Goal: Ask a question

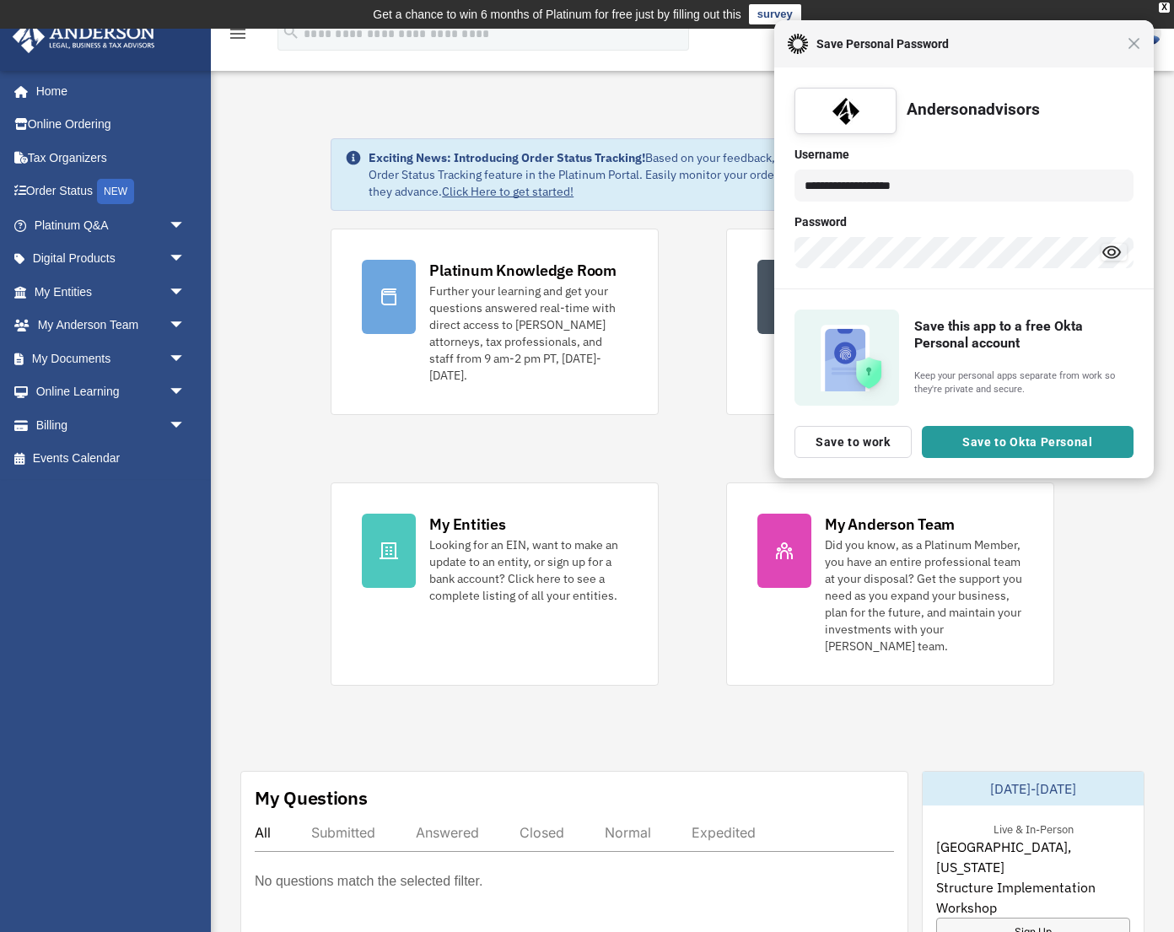
click at [1130, 54] on div "Close Save Personal Password" at bounding box center [963, 43] width 379 height 47
click at [1133, 48] on span "Close" at bounding box center [1133, 43] width 13 height 13
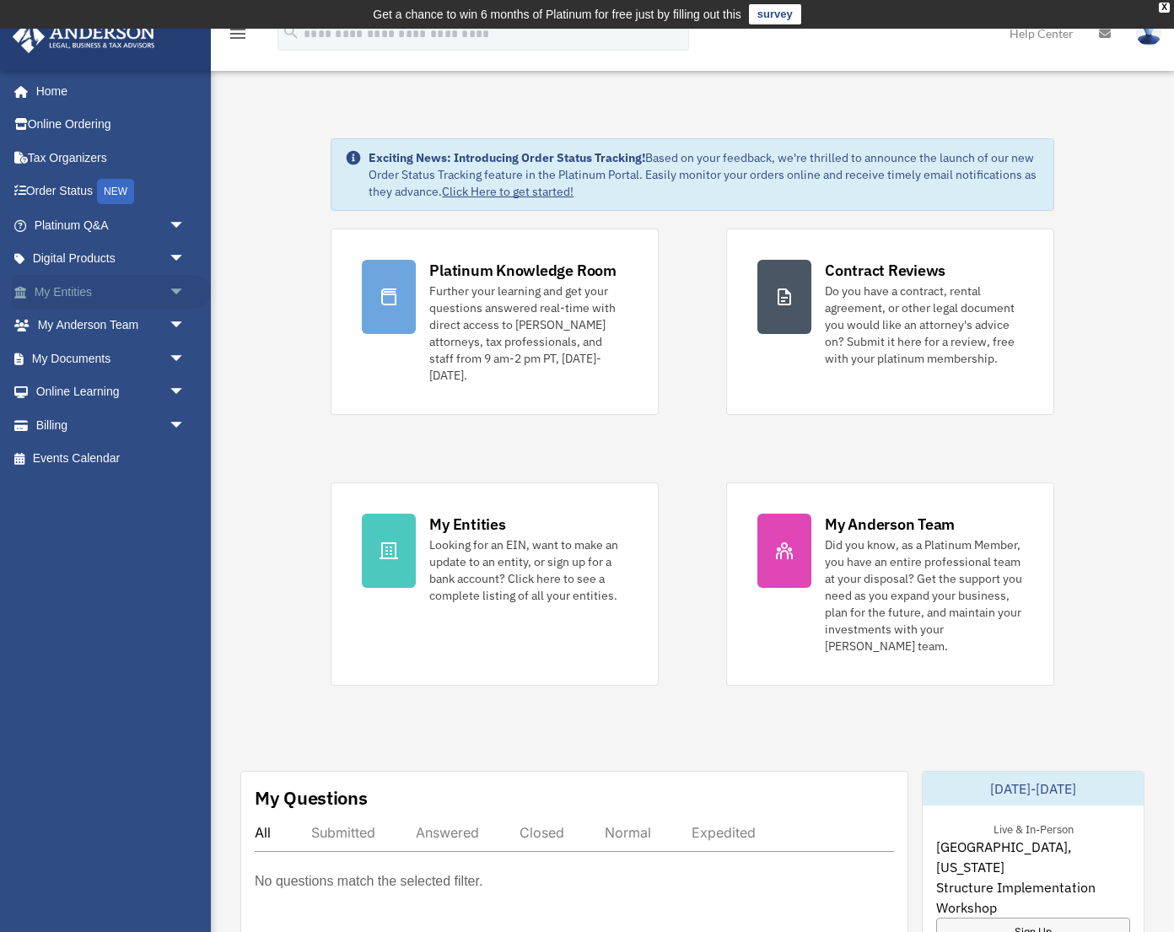
click at [156, 297] on link "My Entities arrow_drop_down" at bounding box center [111, 292] width 199 height 34
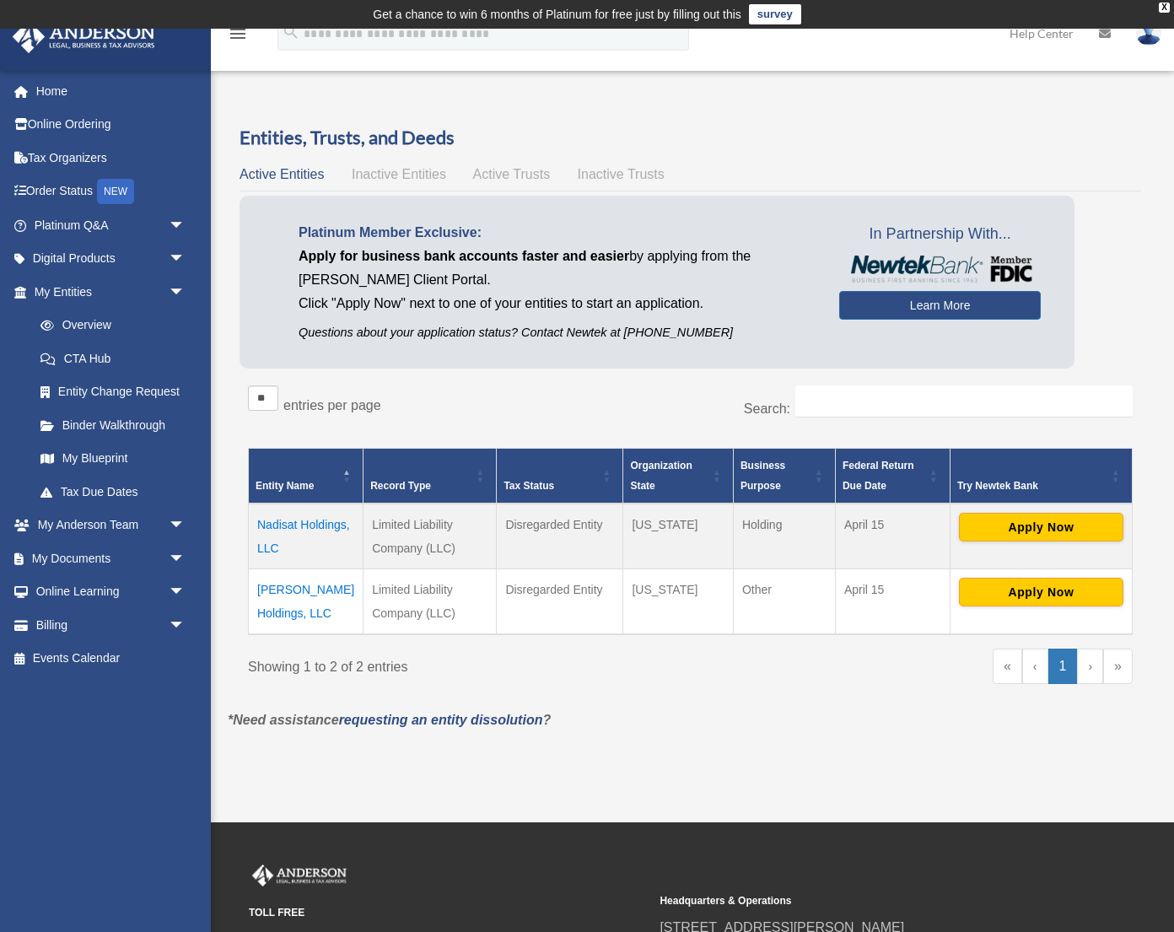
click at [281, 531] on td "Nadisat Holdings, LLC" at bounding box center [306, 536] width 115 height 66
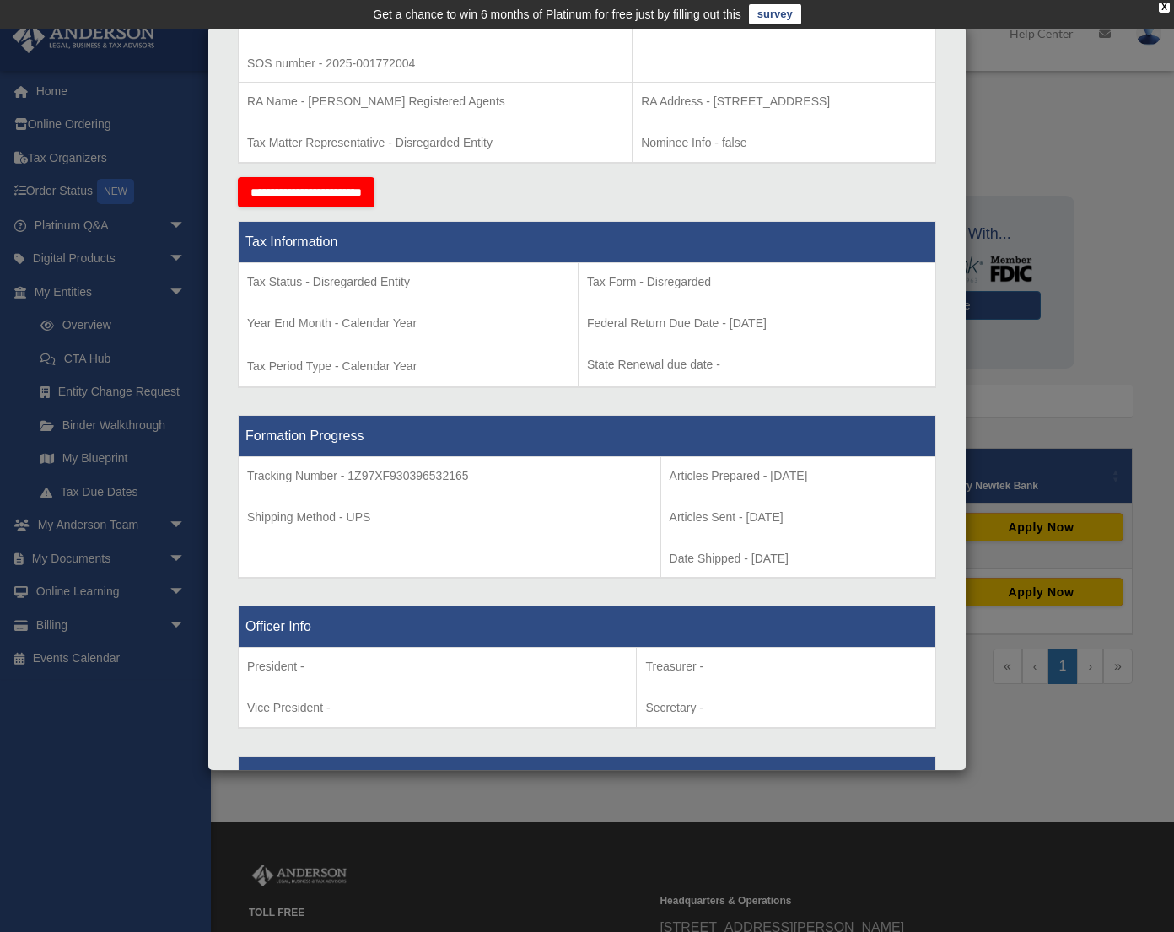
scroll to position [494, 0]
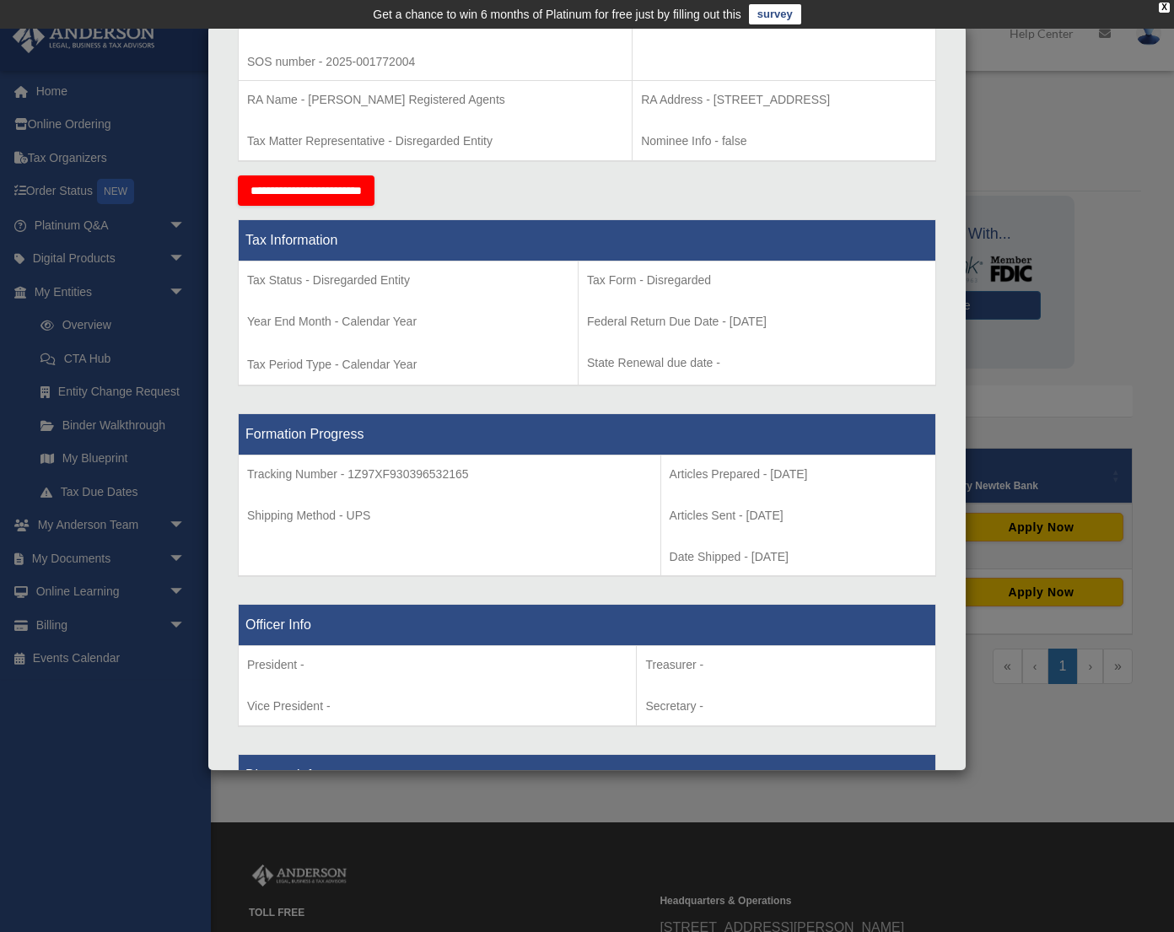
click at [404, 473] on p "Tracking Number - 1Z97XF930396532165" at bounding box center [449, 474] width 405 height 21
copy p "1Z97XF930396532165"
click at [992, 232] on div "Details × Articles Sent Organizational Date" at bounding box center [587, 466] width 1174 height 932
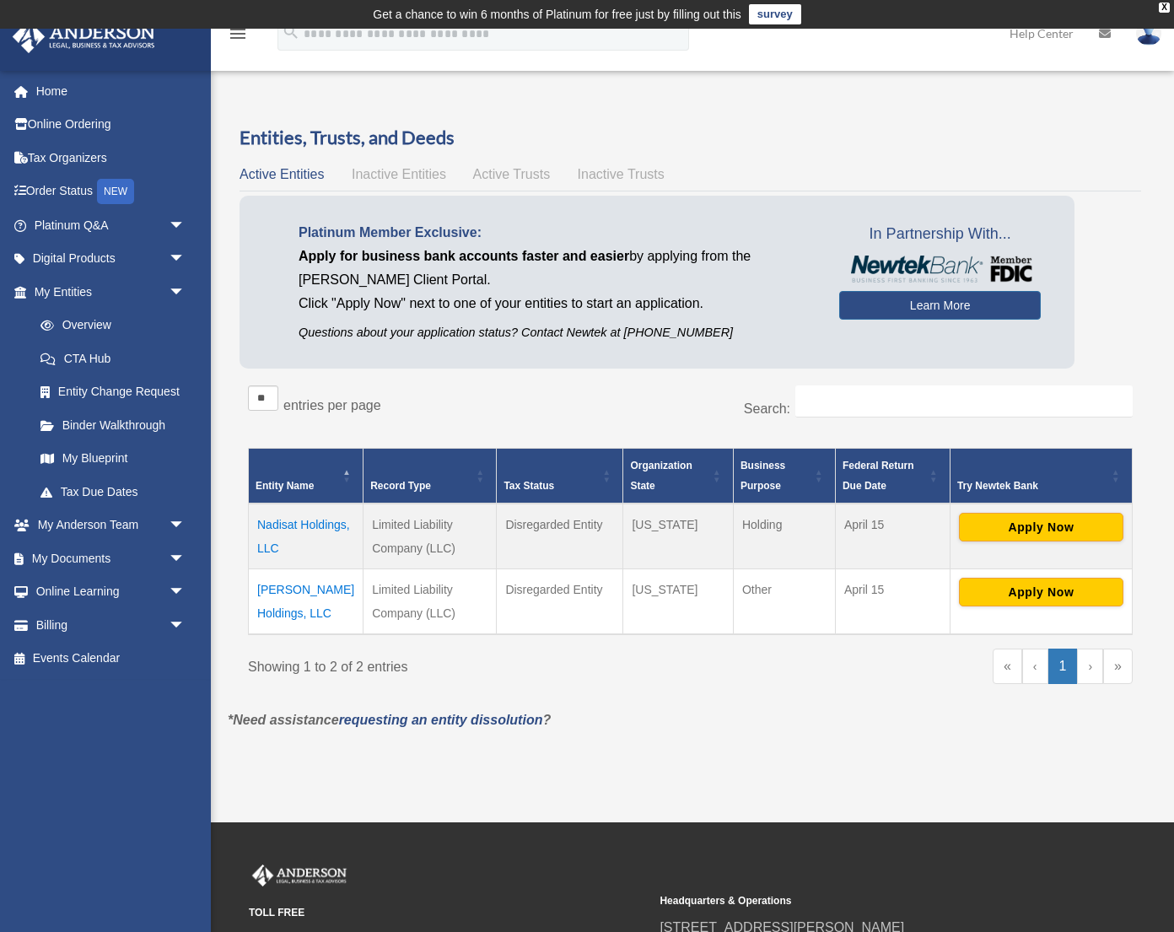
click at [301, 582] on td "Nouhoun Holdings, LLC" at bounding box center [306, 601] width 115 height 66
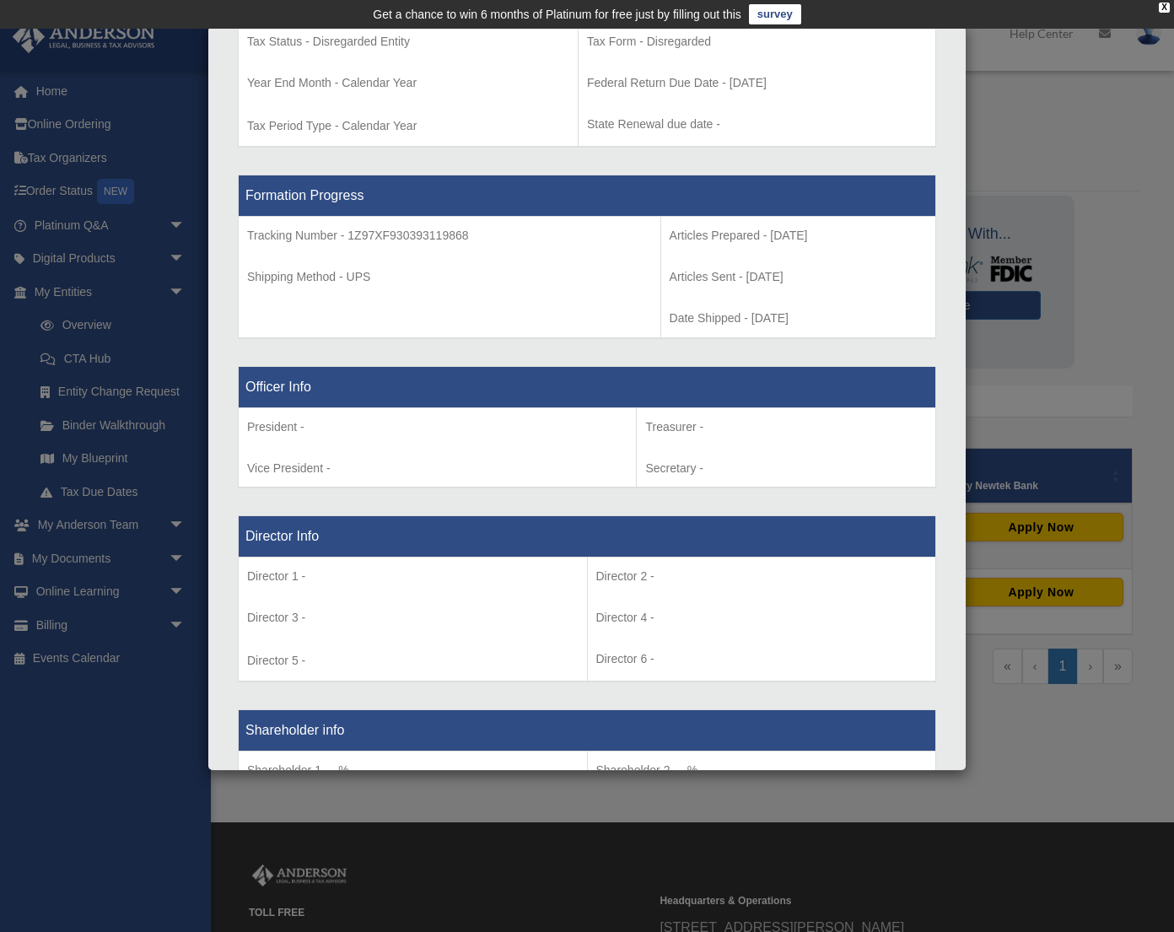
scroll to position [808, 0]
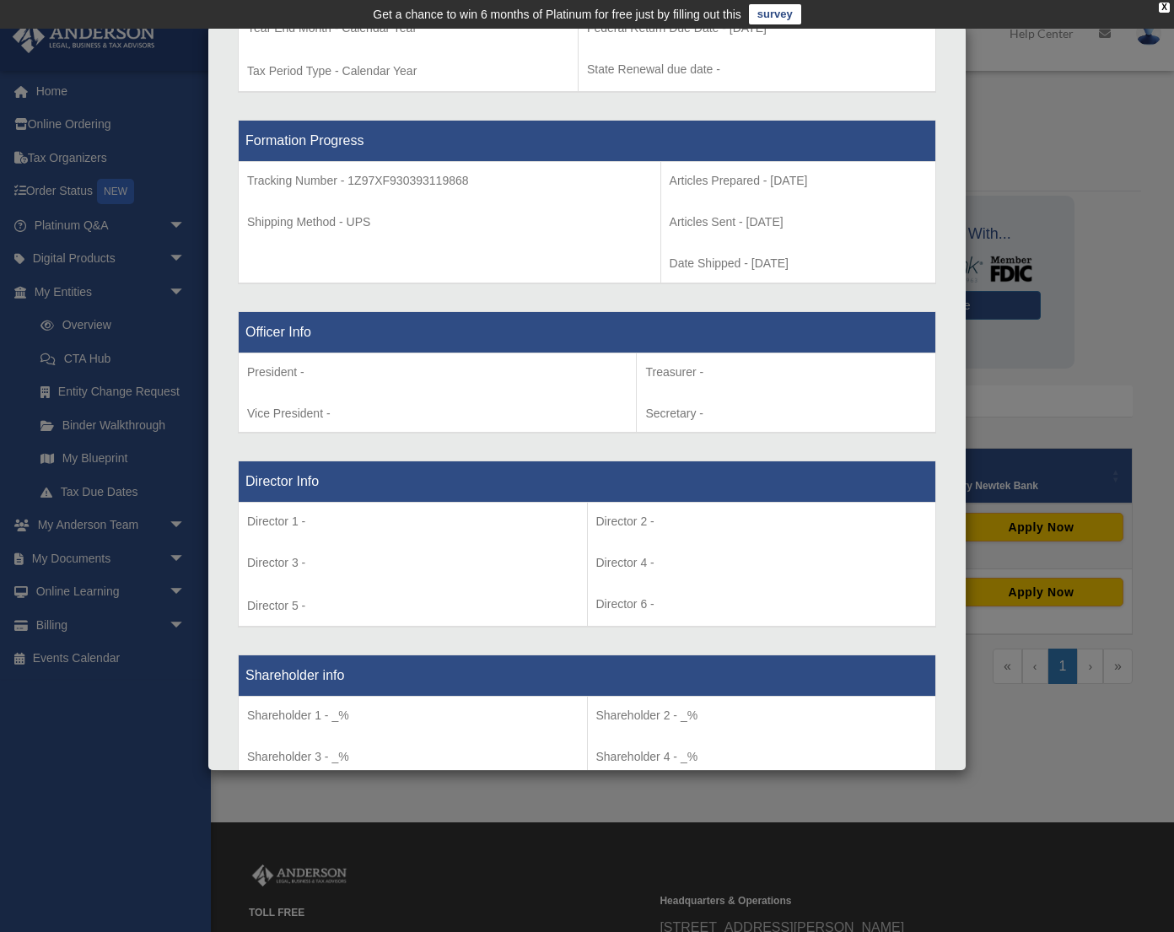
click at [635, 815] on div "Details × Articles Sent Organizational Date" at bounding box center [587, 466] width 1174 height 932
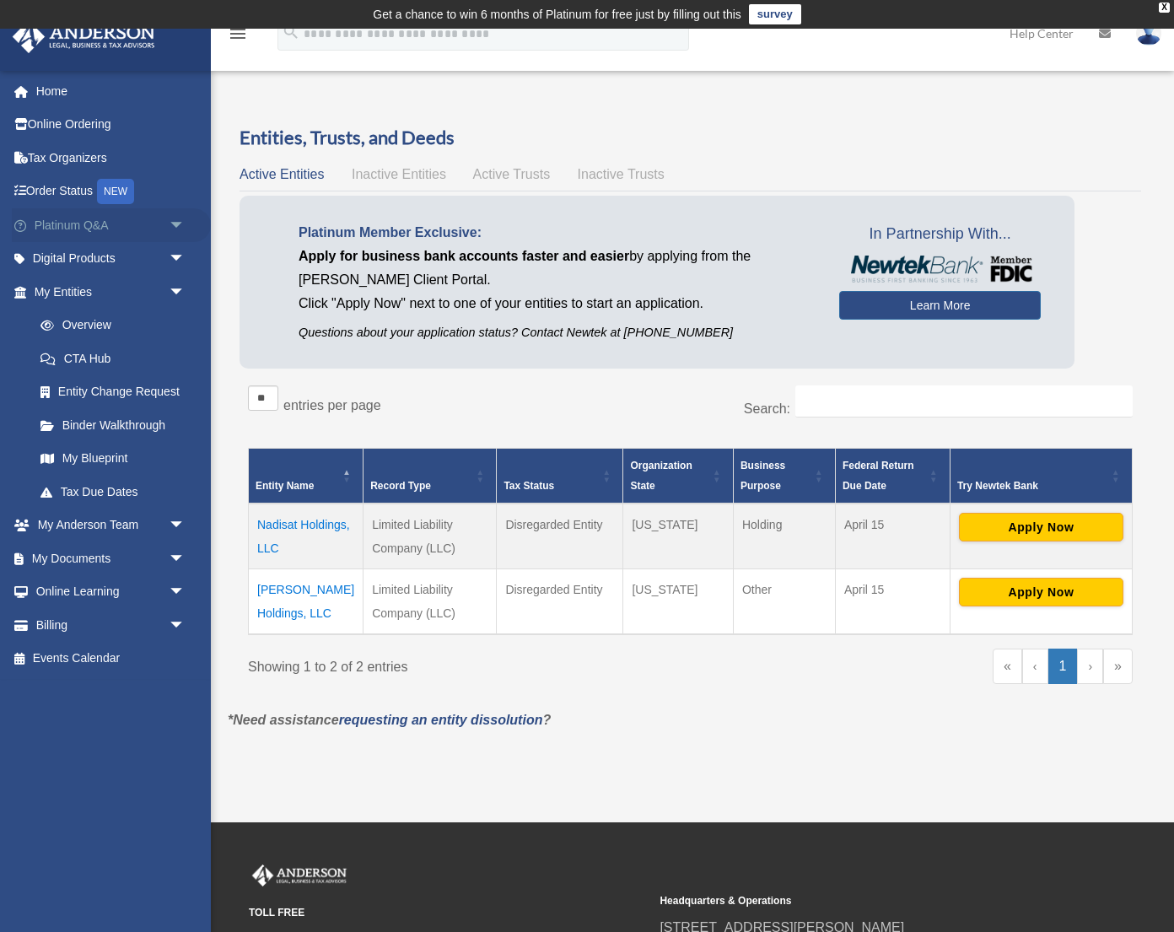
click at [146, 227] on link "Platinum Q&A arrow_drop_down" at bounding box center [111, 225] width 199 height 34
click at [175, 226] on span "arrow_drop_down" at bounding box center [186, 225] width 34 height 35
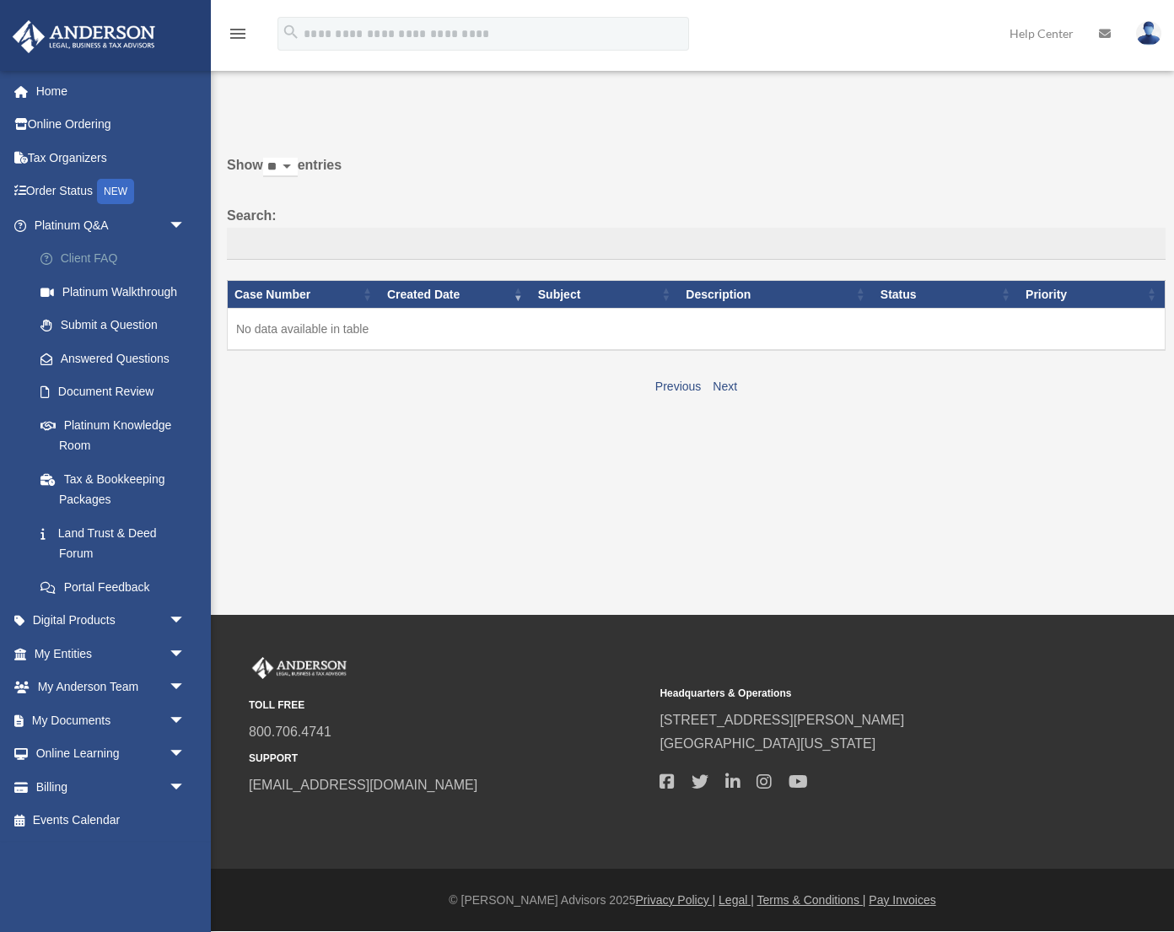
click at [116, 259] on link "Client FAQ" at bounding box center [117, 259] width 187 height 34
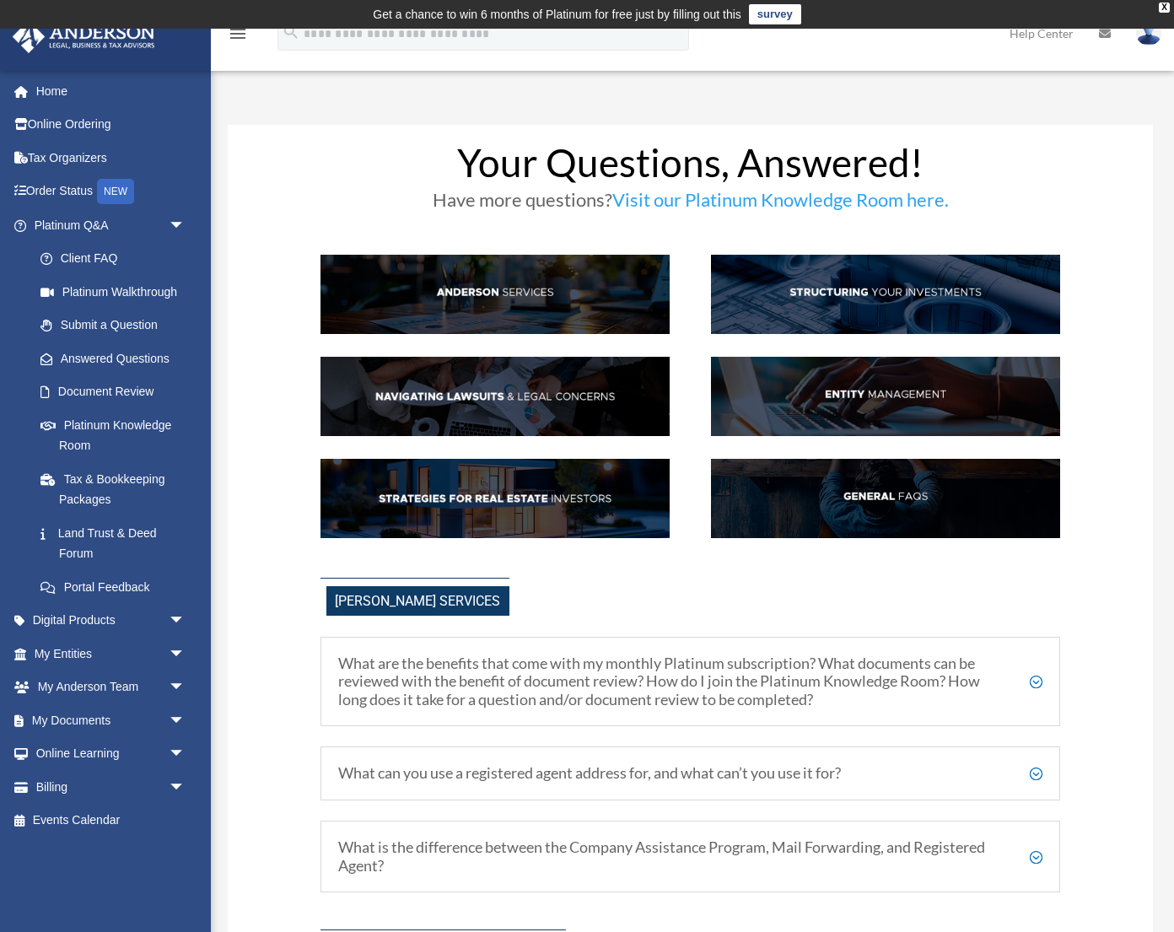
click at [105, 325] on link "Submit a Question" at bounding box center [117, 326] width 187 height 34
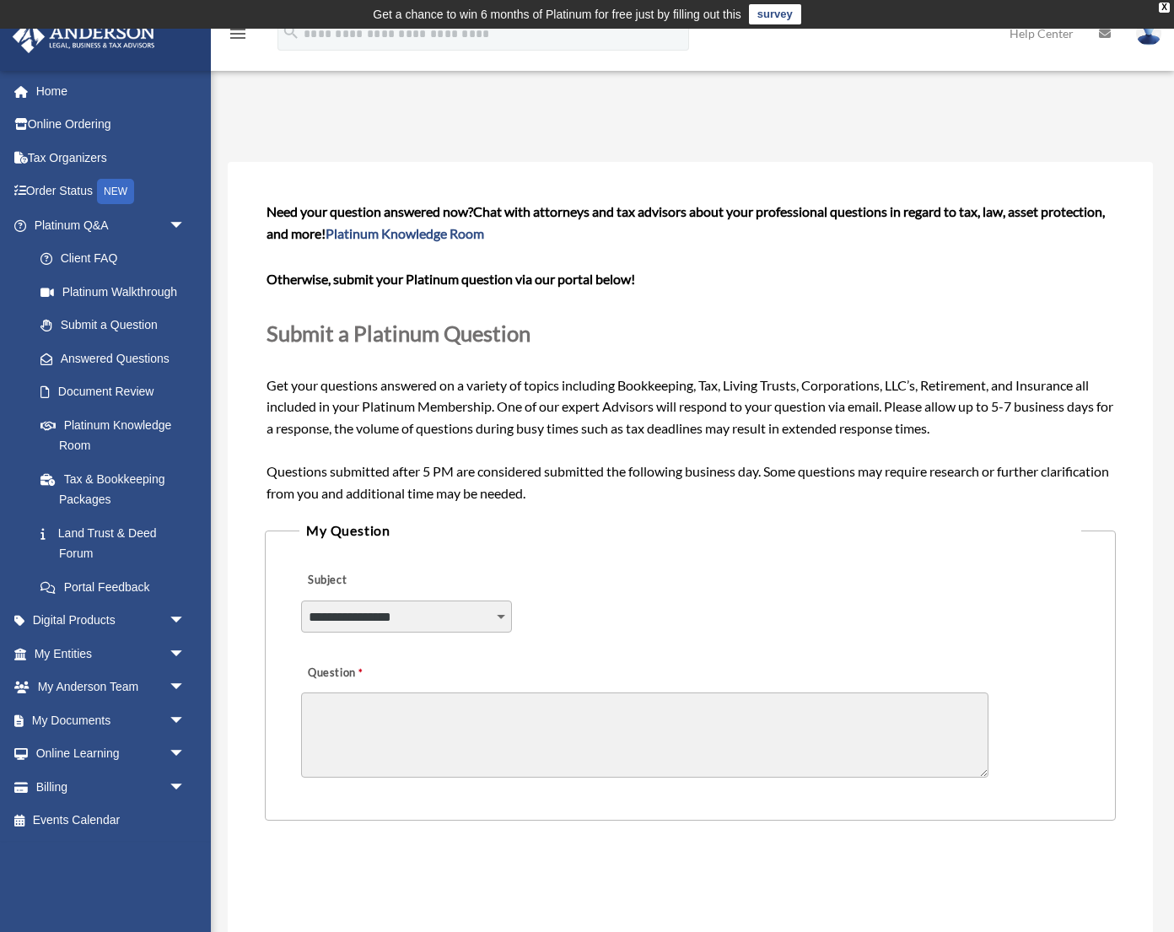
click at [407, 596] on div "**********" at bounding box center [690, 605] width 782 height 92
click at [407, 611] on select "**********" at bounding box center [406, 616] width 211 height 32
click at [155, 686] on link "My [PERSON_NAME] Team arrow_drop_down" at bounding box center [111, 687] width 199 height 34
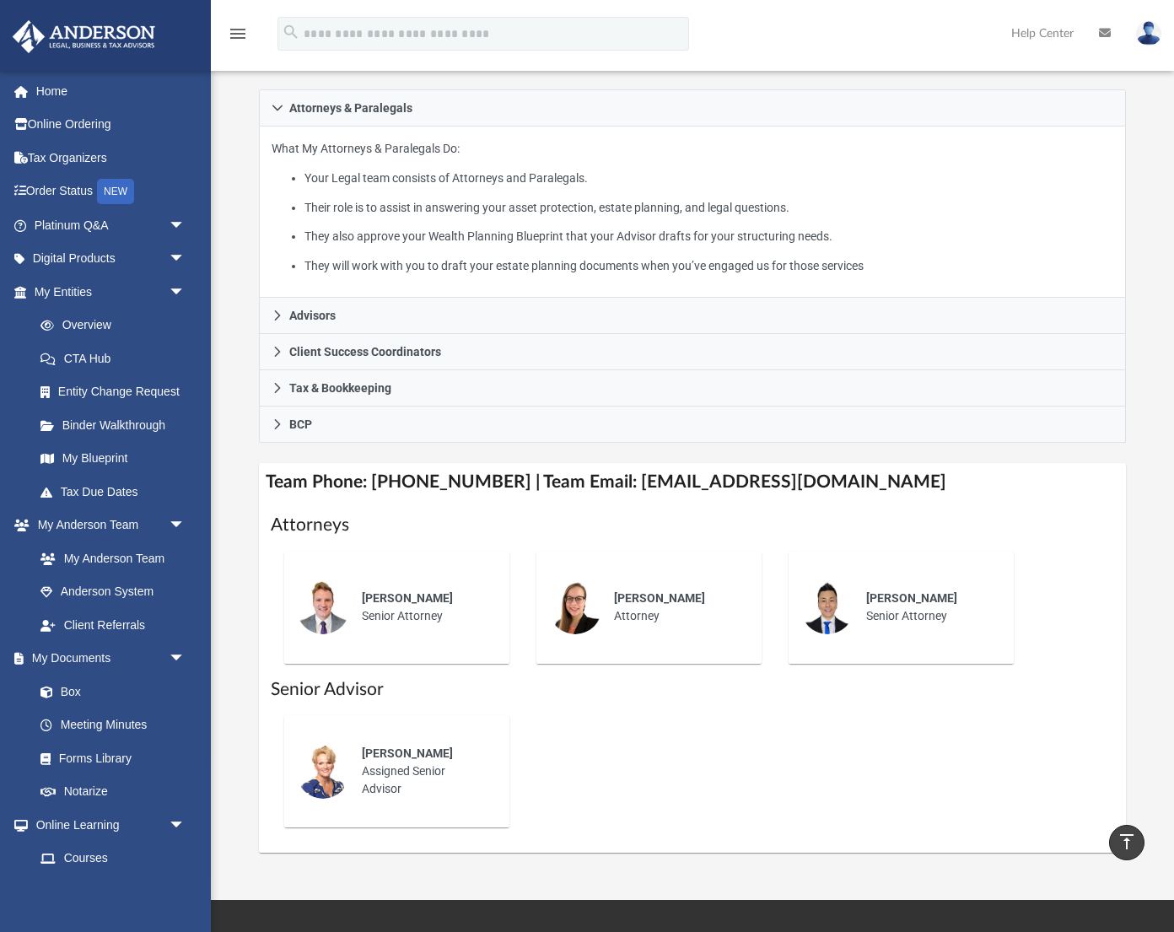
scroll to position [286, 0]
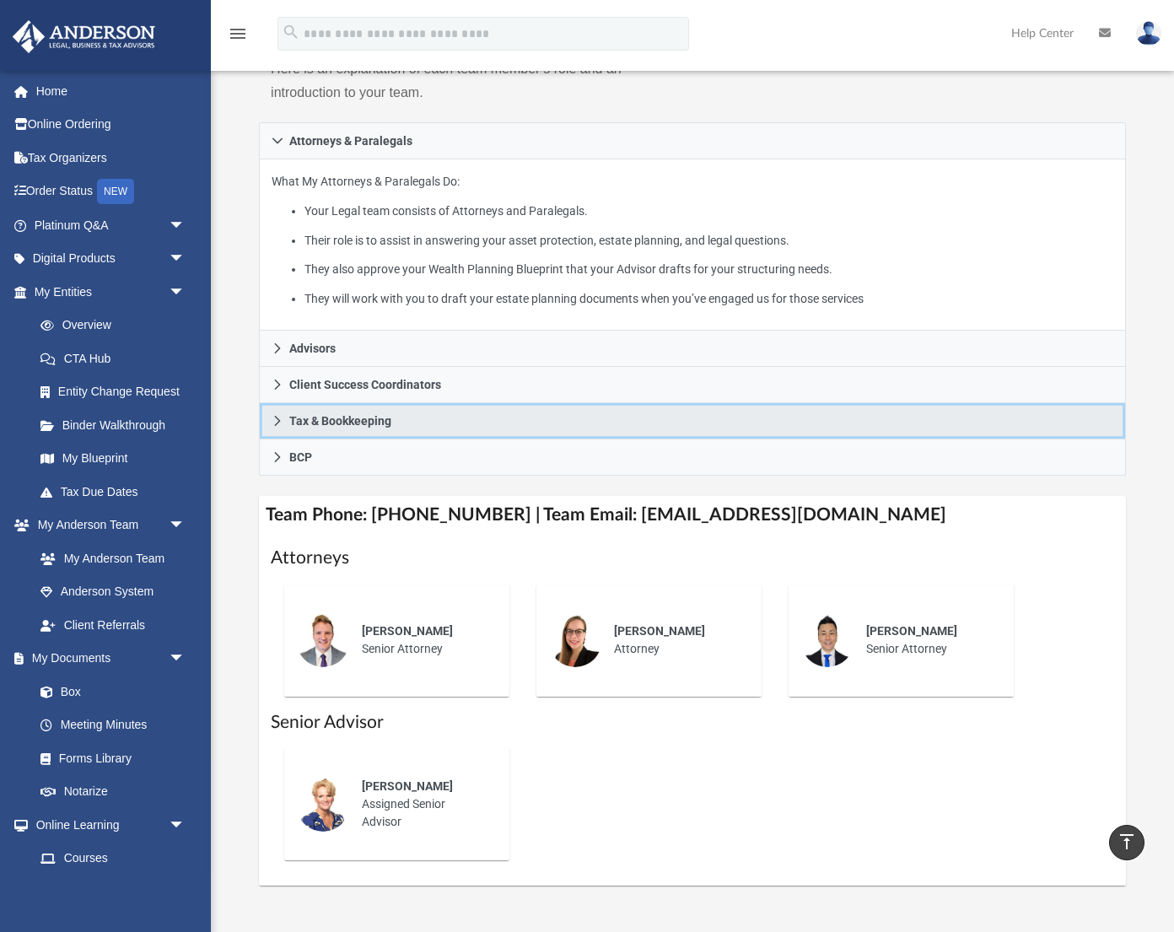
click at [277, 423] on icon at bounding box center [278, 421] width 12 height 12
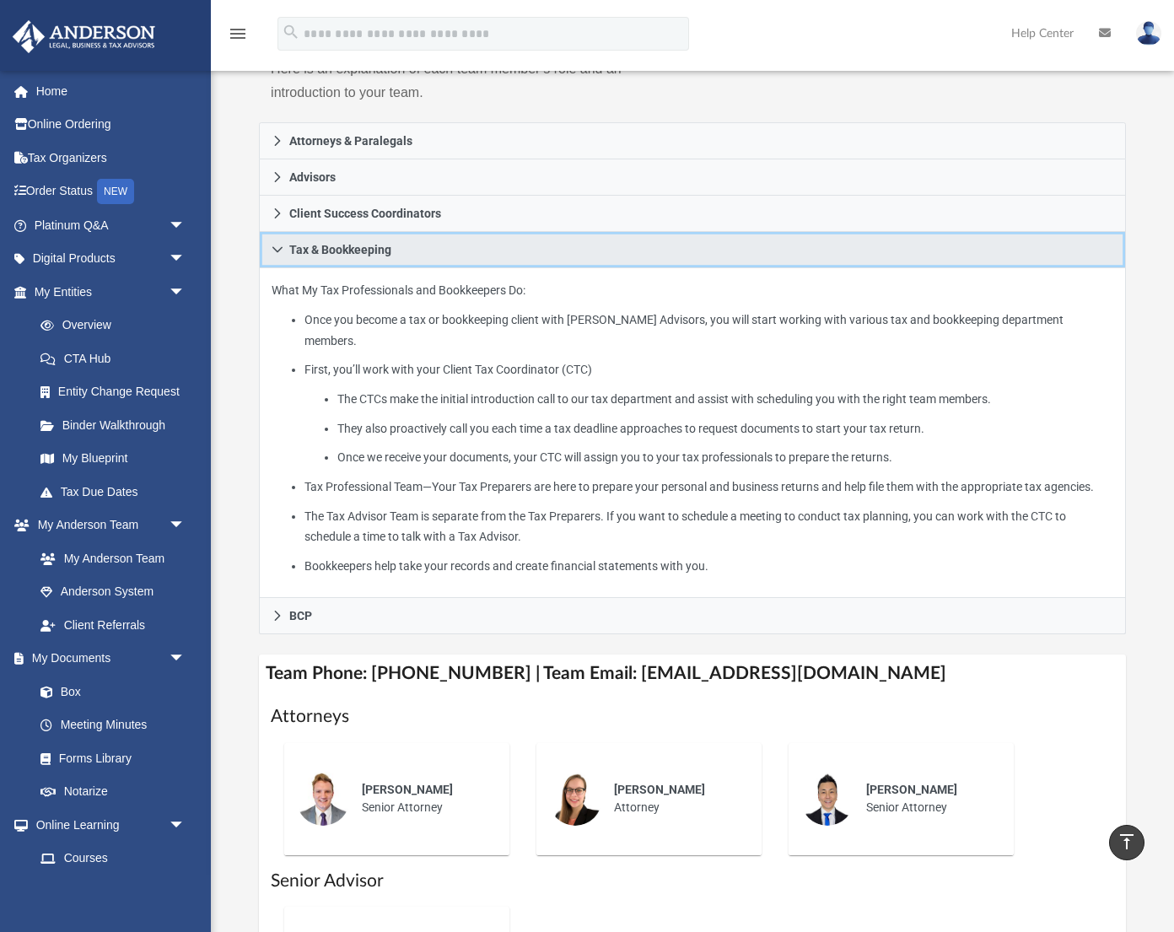
click at [276, 244] on icon at bounding box center [278, 250] width 12 height 12
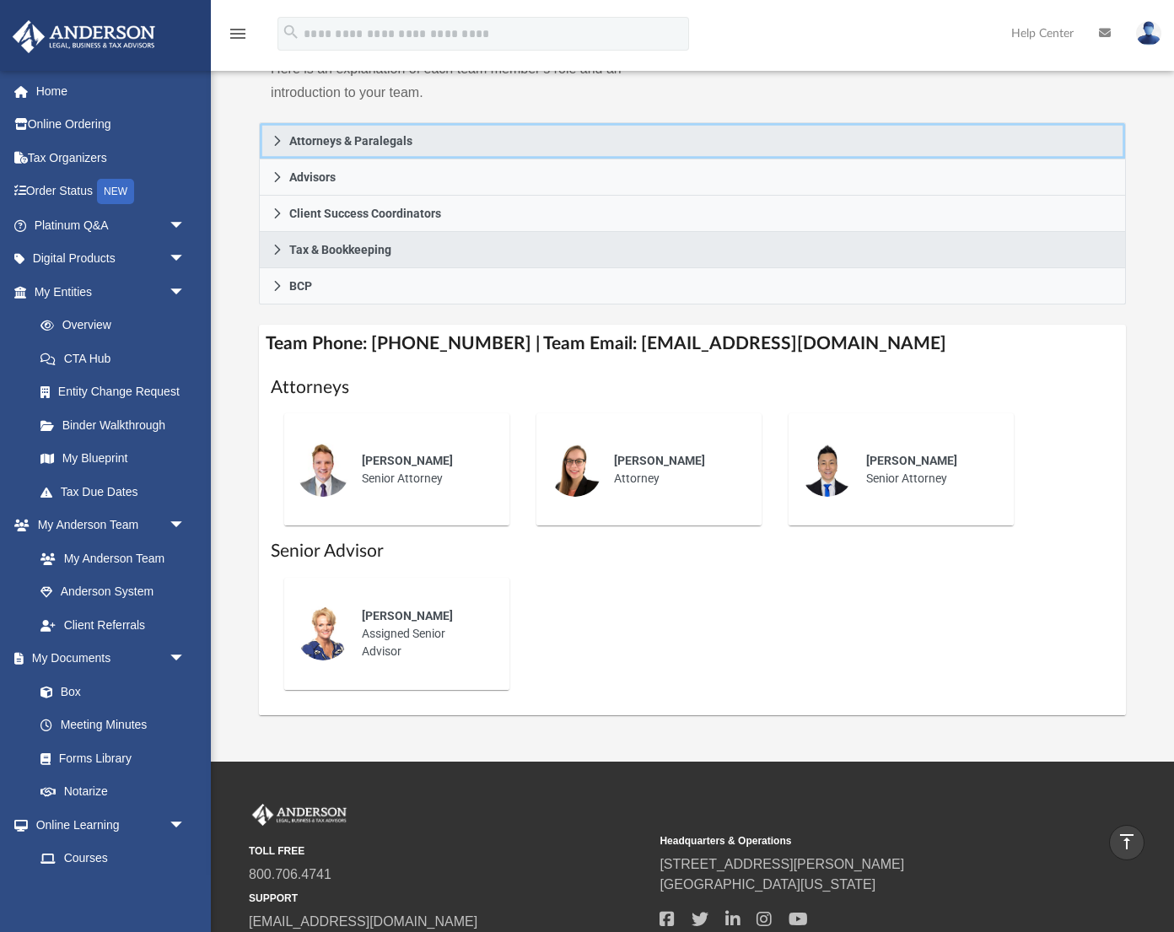
click at [268, 136] on link "Attorneys & Paralegals" at bounding box center [692, 140] width 867 height 37
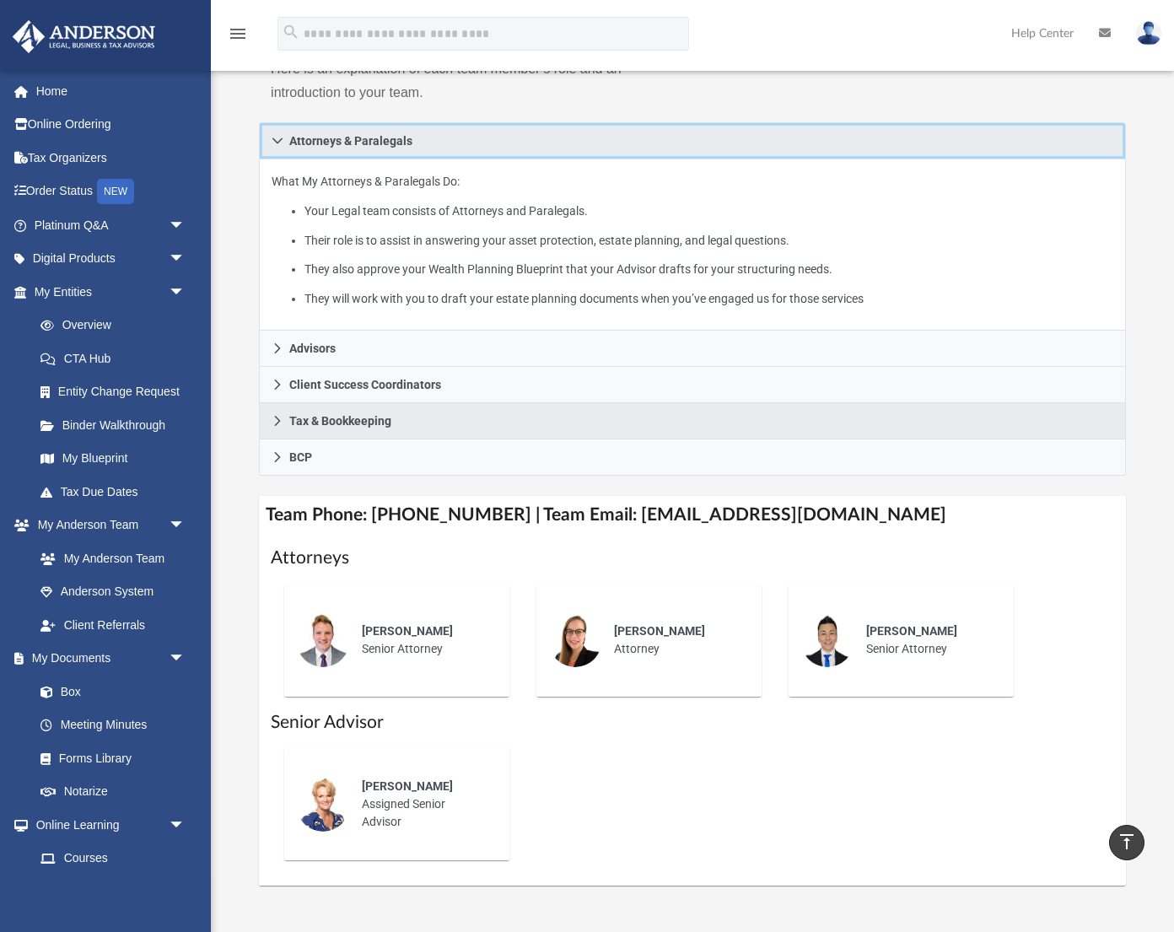
click at [272, 149] on link "Attorneys & Paralegals" at bounding box center [692, 140] width 867 height 37
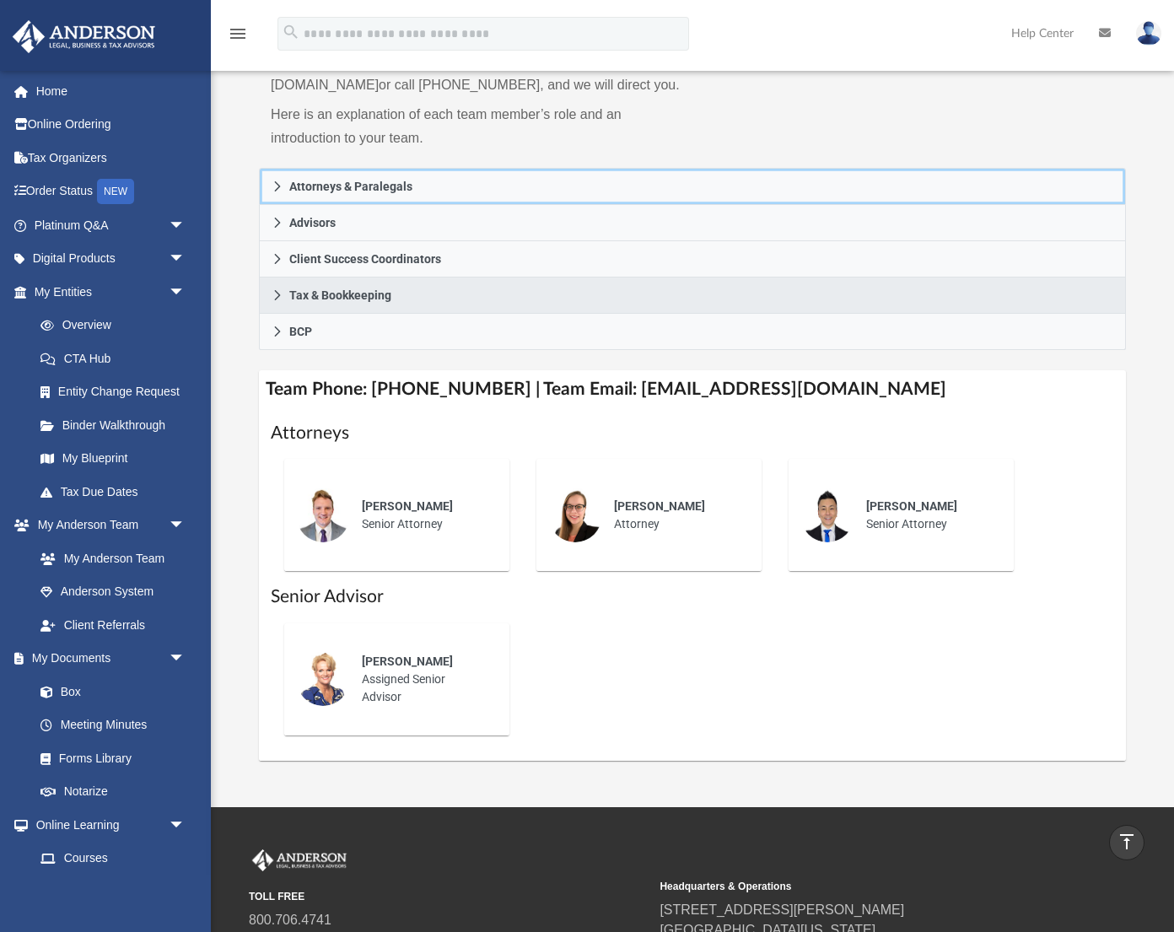
scroll to position [239, 0]
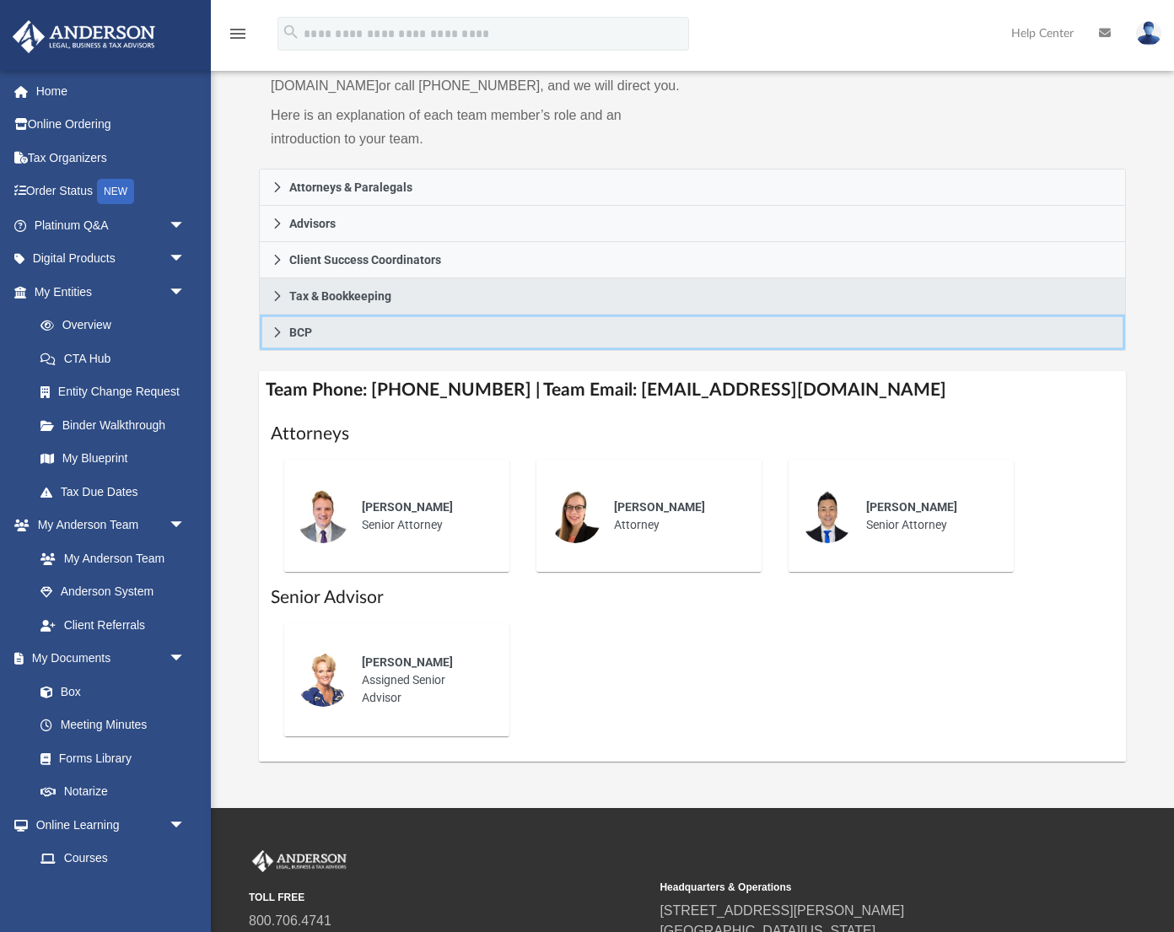
click at [277, 330] on icon at bounding box center [278, 332] width 12 height 12
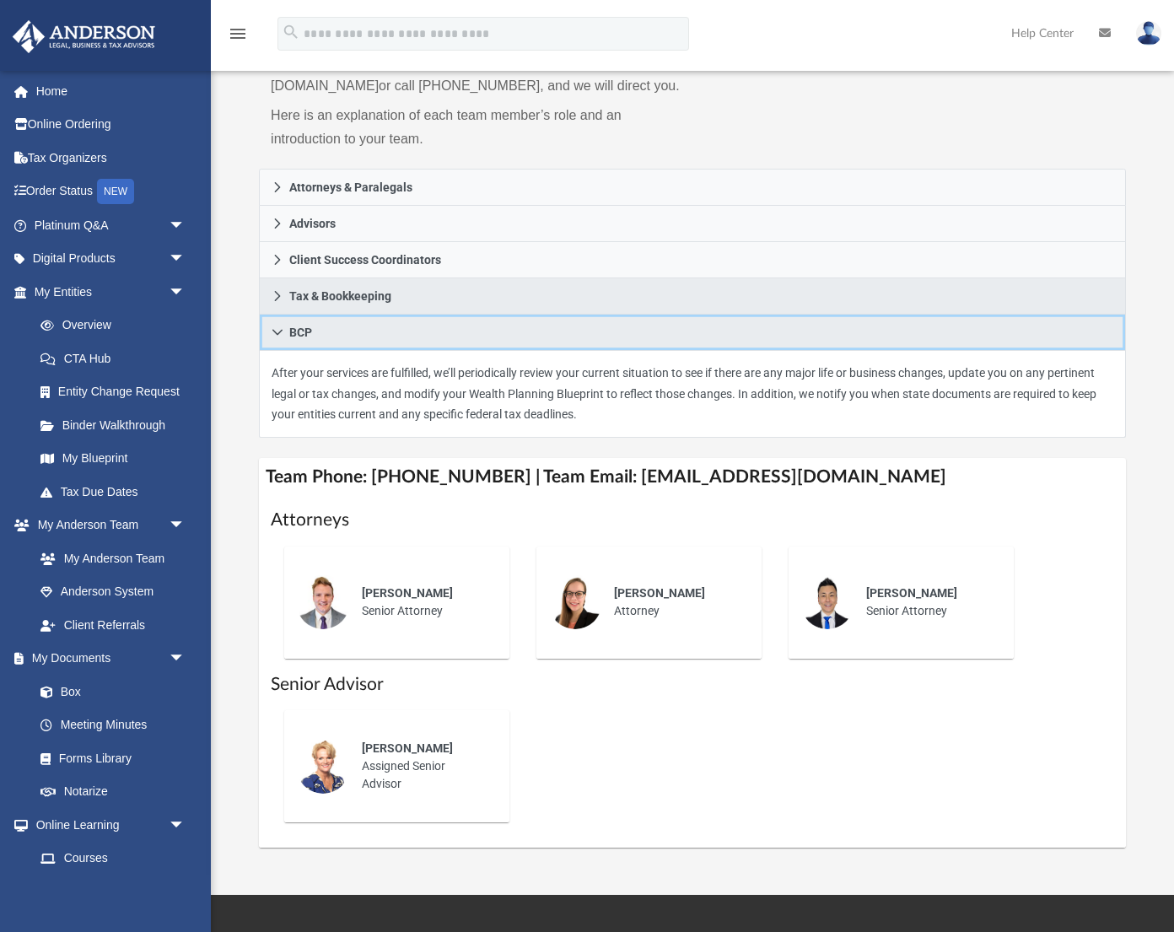
click at [277, 330] on icon at bounding box center [278, 332] width 12 height 12
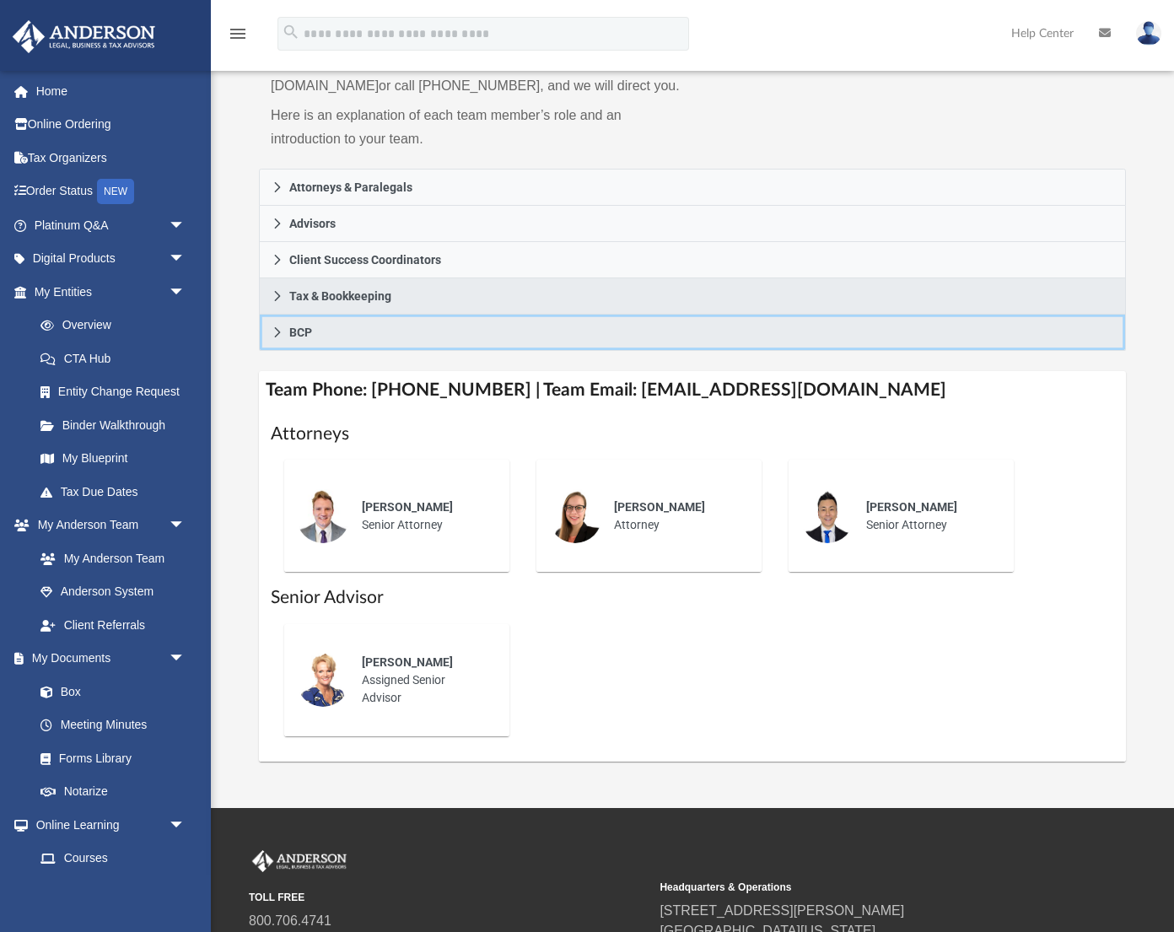
click at [277, 330] on icon at bounding box center [278, 332] width 12 height 12
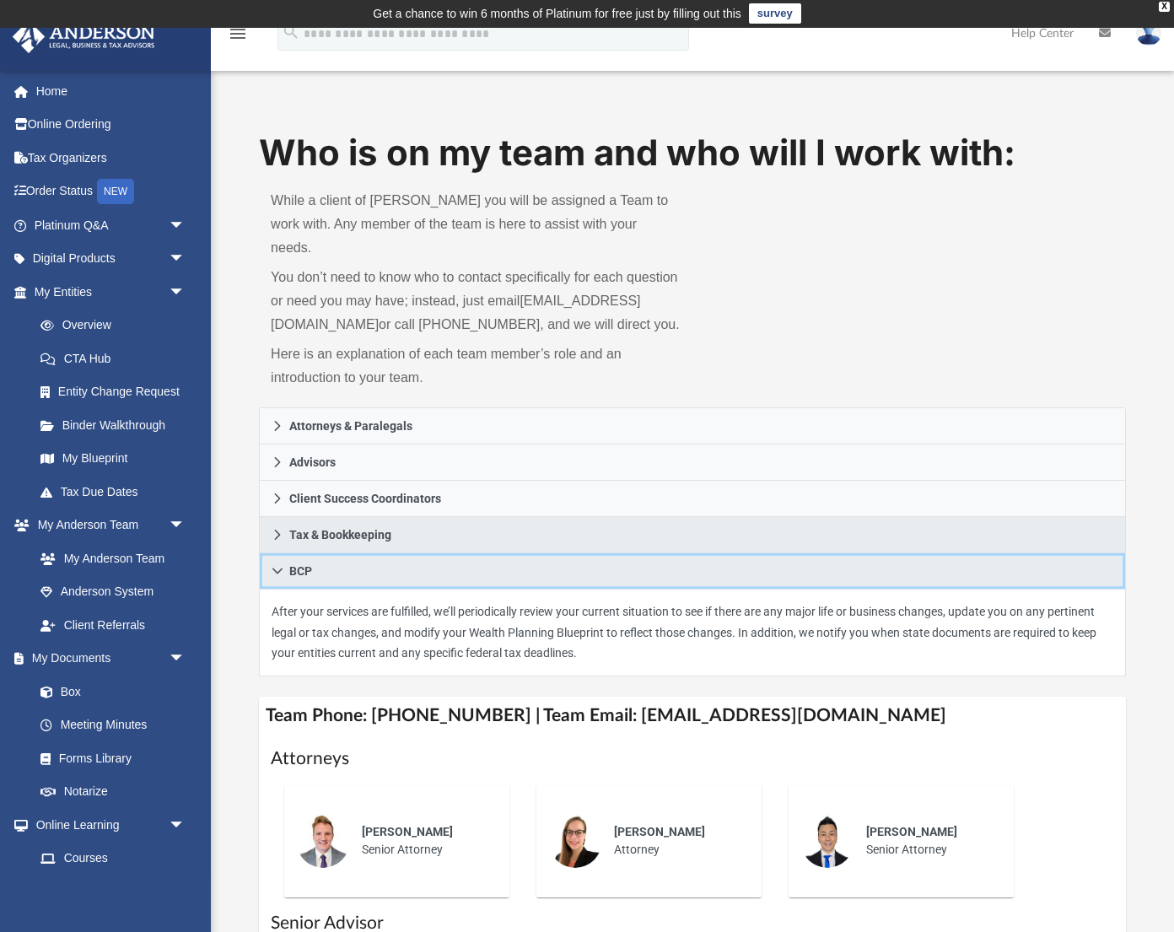
scroll to position [0, 0]
